Goal: Information Seeking & Learning: Learn about a topic

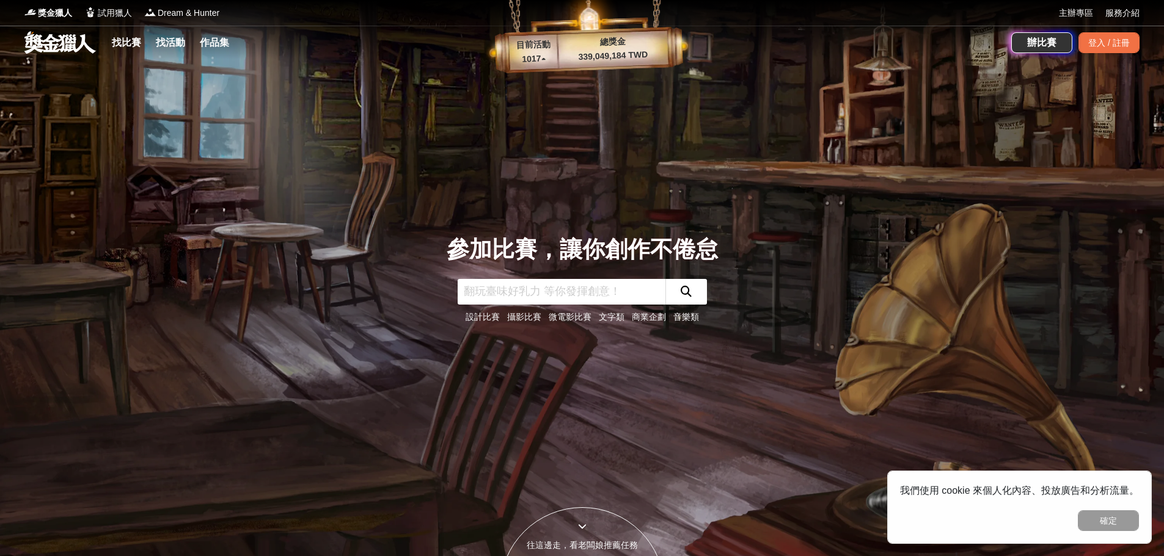
click at [548, 294] on input "text" at bounding box center [561, 292] width 208 height 26
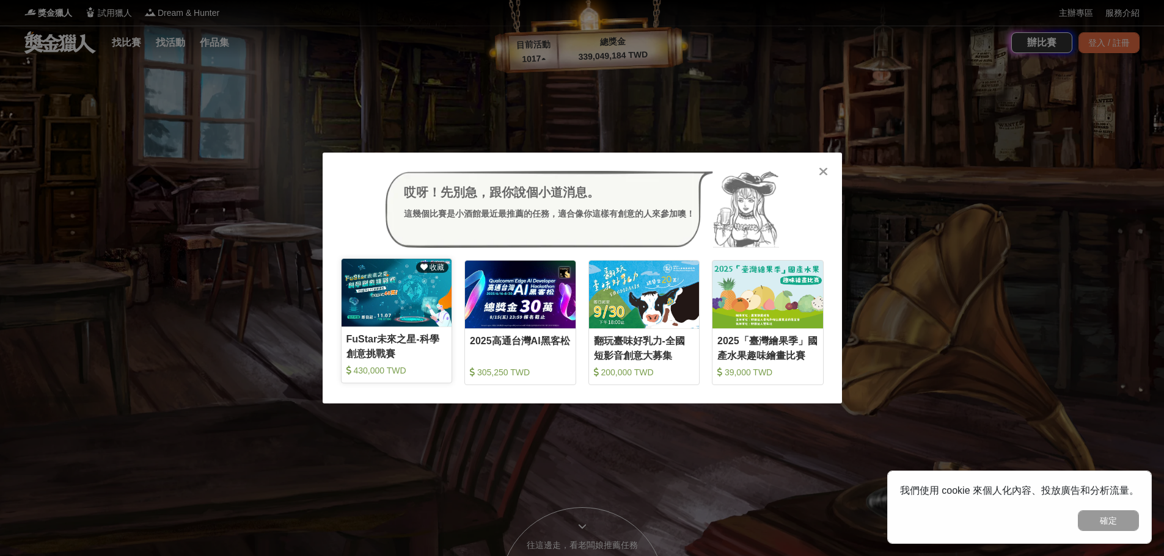
click at [411, 307] on img at bounding box center [396, 293] width 111 height 68
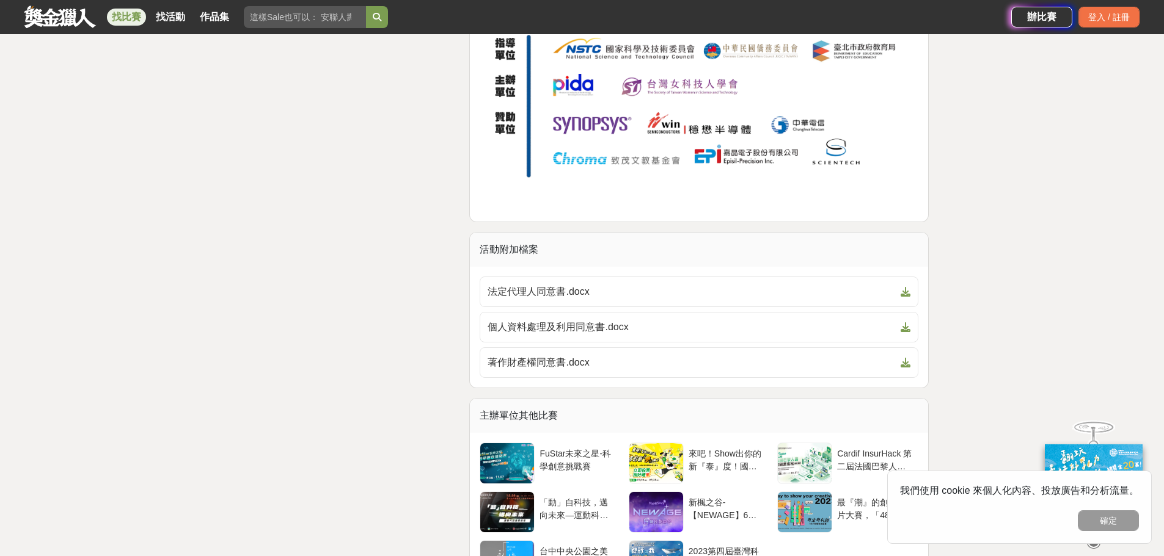
scroll to position [5192, 0]
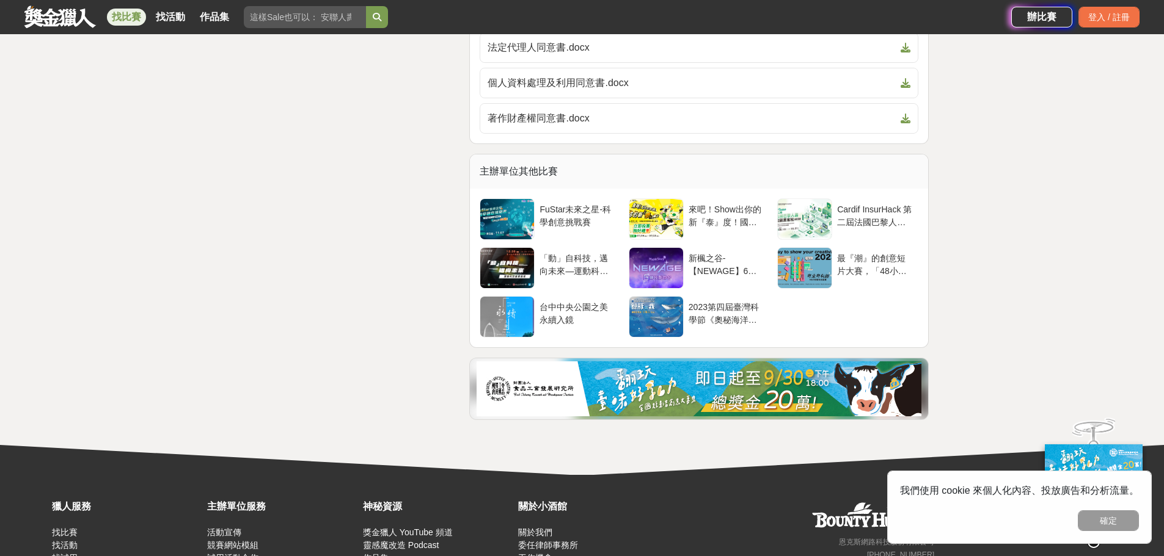
click at [125, 22] on link "找比賽" at bounding box center [126, 17] width 39 height 17
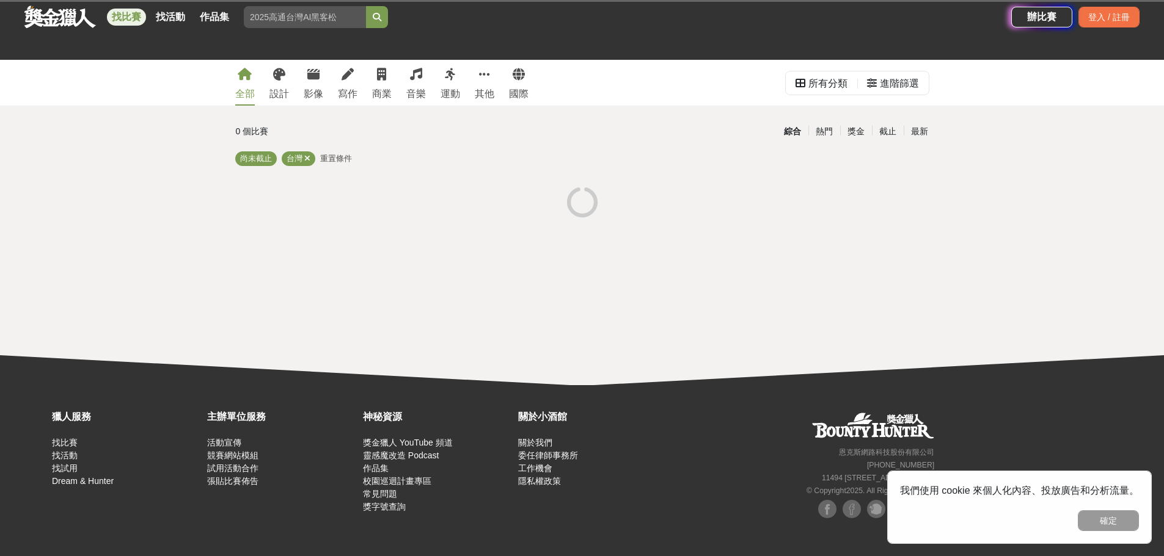
click at [125, 22] on link "找比賽" at bounding box center [126, 17] width 39 height 17
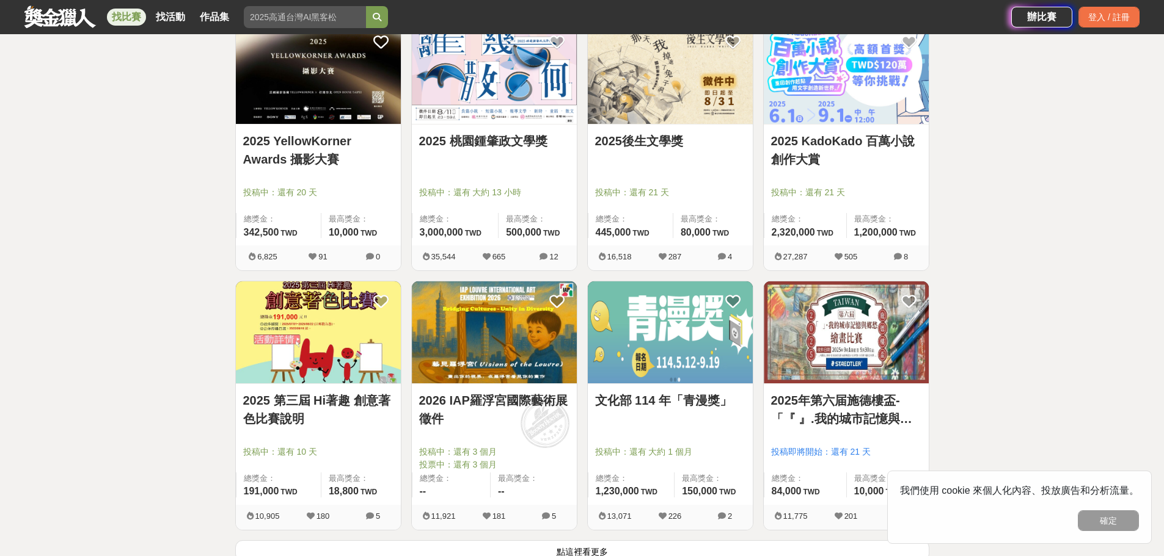
scroll to position [1466, 0]
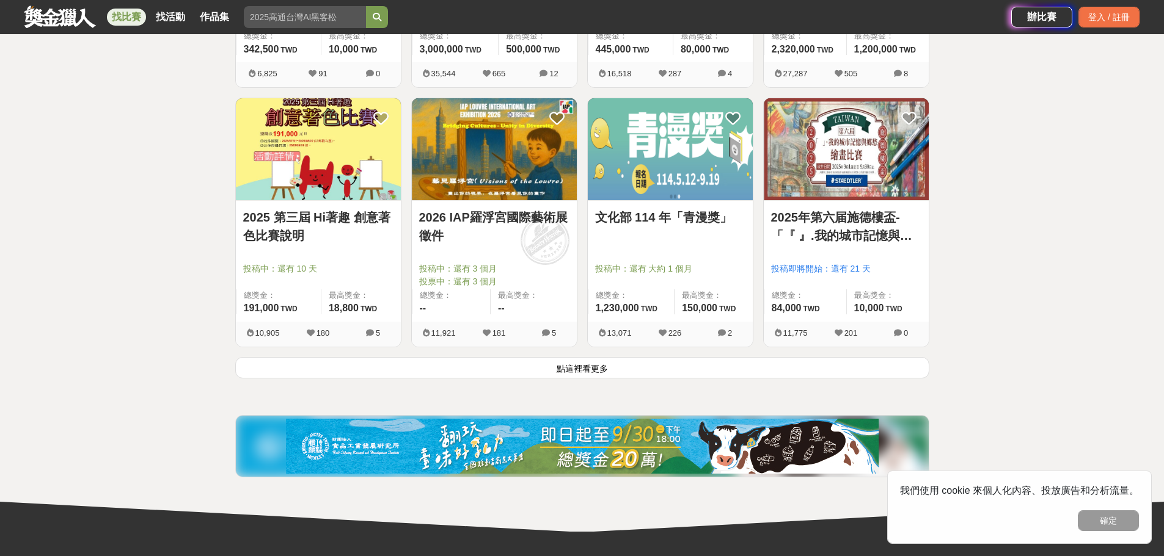
click at [590, 366] on button "點這裡看更多" at bounding box center [582, 367] width 694 height 21
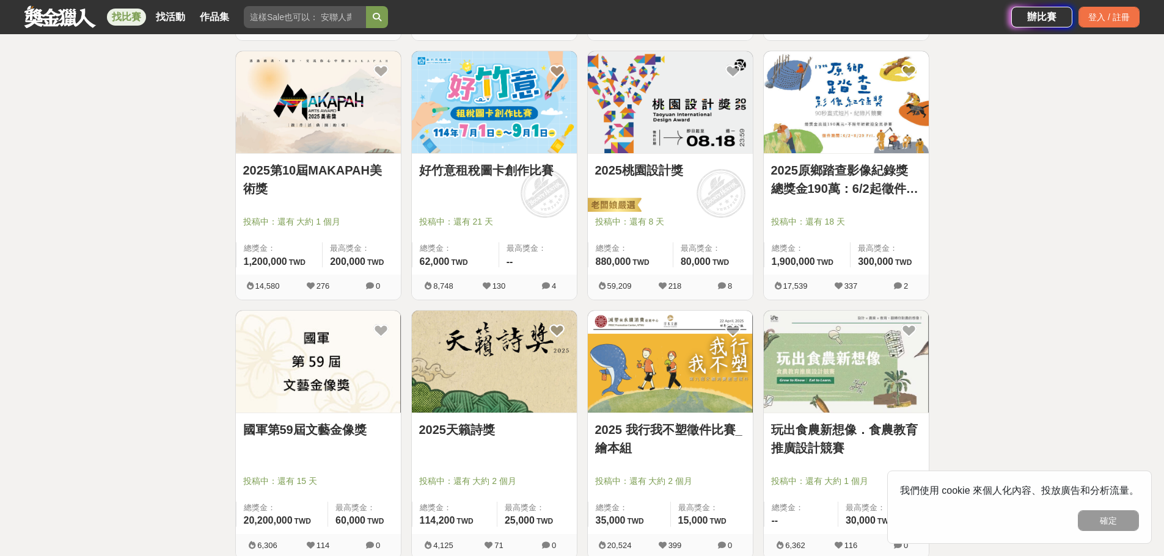
scroll to position [3054, 0]
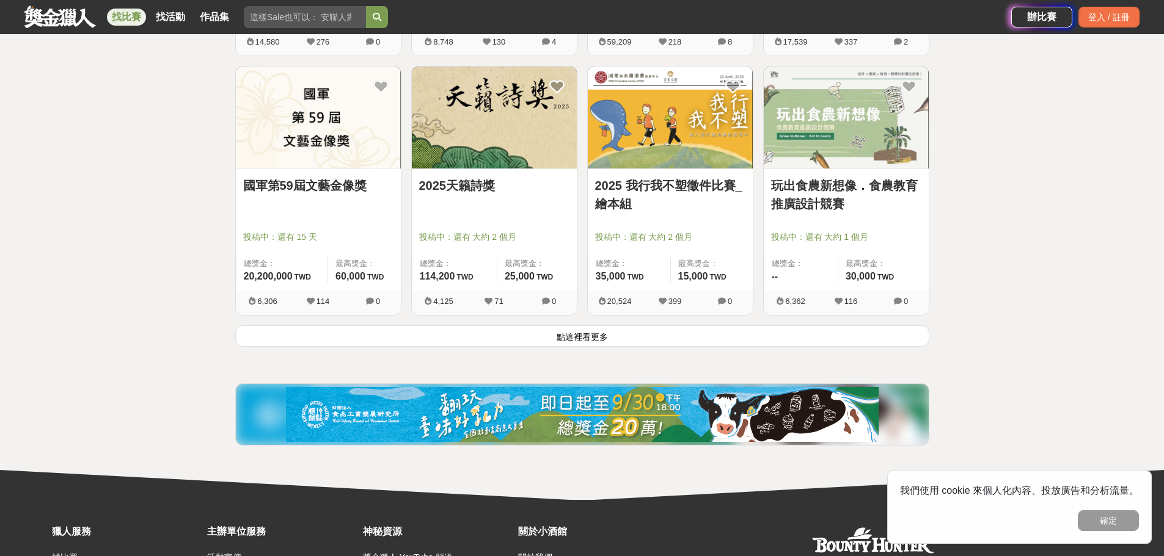
click at [584, 337] on button "點這裡看更多" at bounding box center [582, 336] width 694 height 21
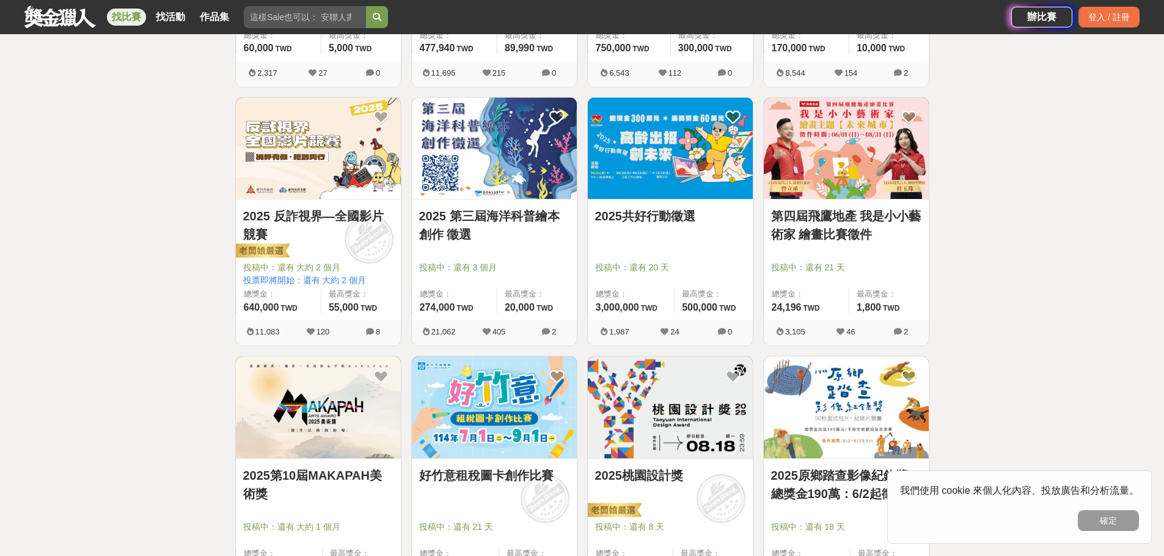
scroll to position [2443, 0]
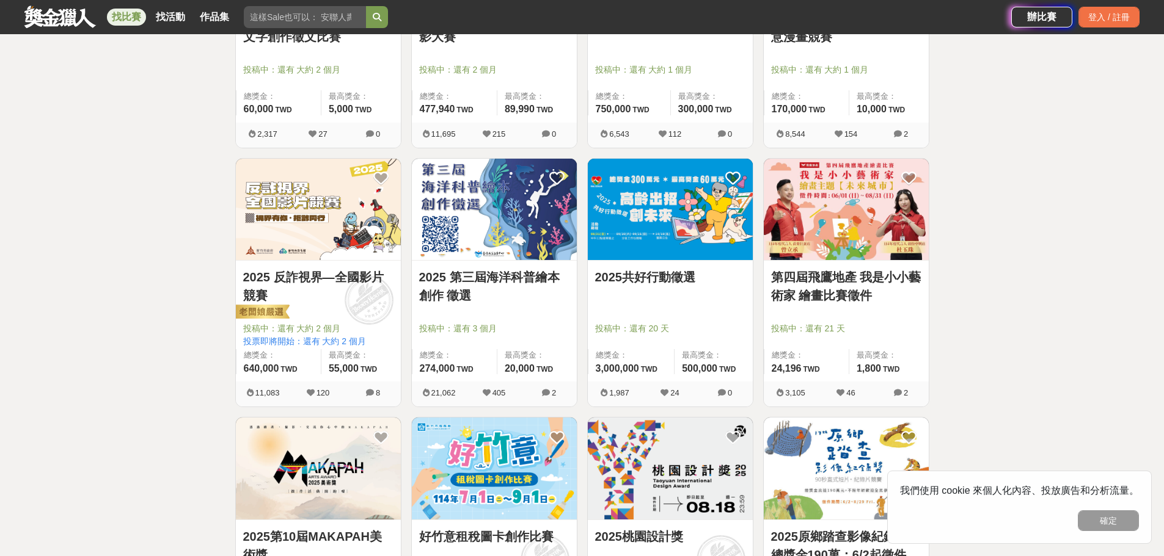
click at [359, 242] on img at bounding box center [318, 210] width 165 height 102
